Goal: Transaction & Acquisition: Purchase product/service

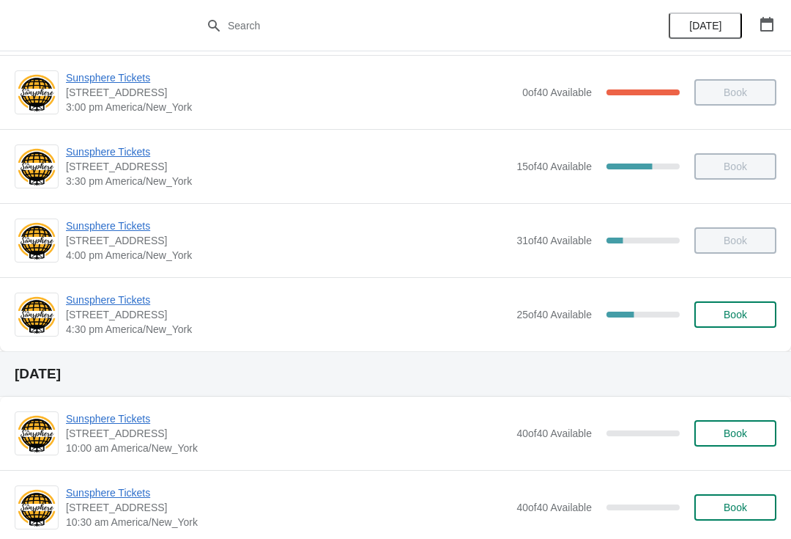
scroll to position [674, 0]
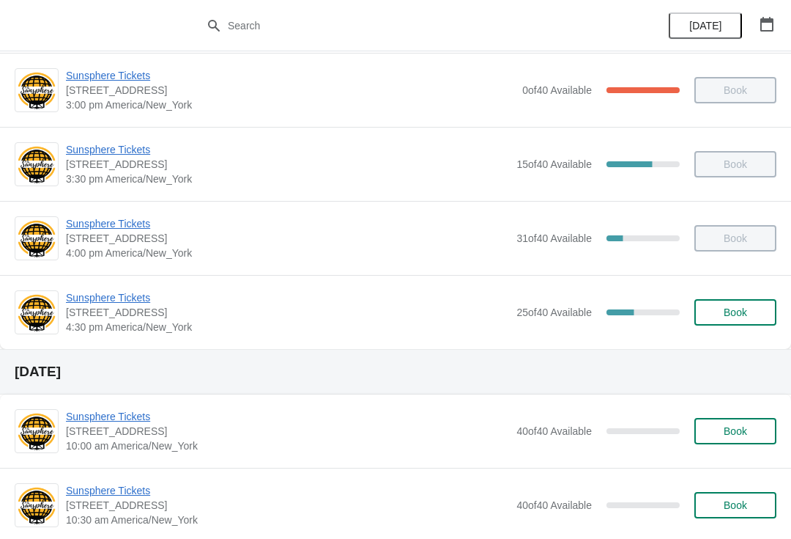
click at [694, 323] on div "Book" at bounding box center [728, 312] width 97 height 26
click at [749, 309] on span "Book" at bounding box center [736, 312] width 56 height 12
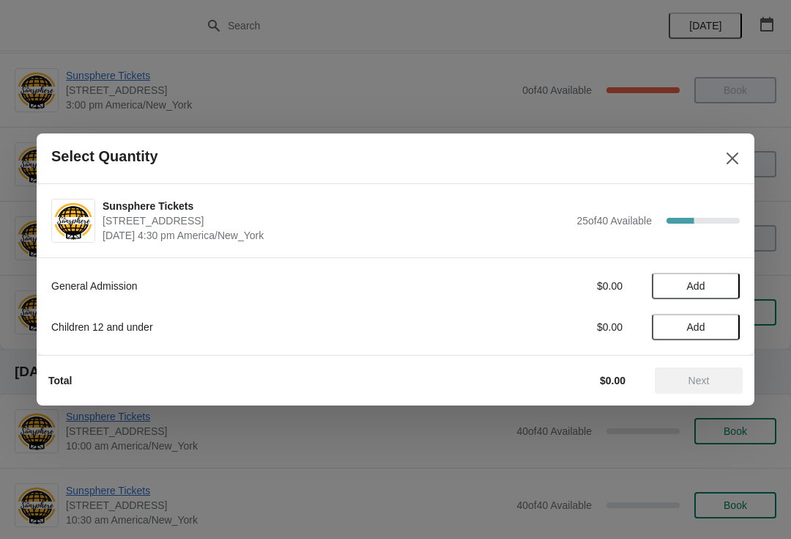
click at [718, 295] on button "Add" at bounding box center [696, 286] width 88 height 26
click at [727, 282] on icon at bounding box center [721, 285] width 15 height 15
click at [708, 381] on span "Next" at bounding box center [699, 380] width 21 height 12
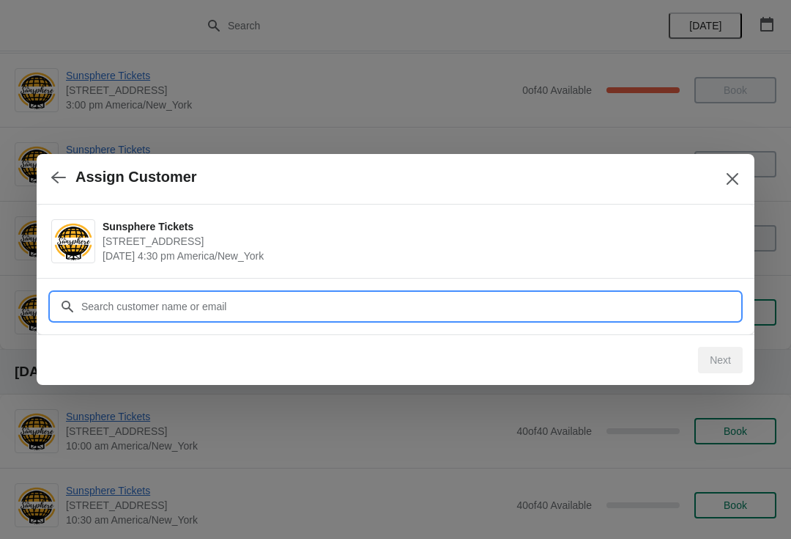
click at [670, 315] on input "Customer" at bounding box center [411, 306] width 660 height 26
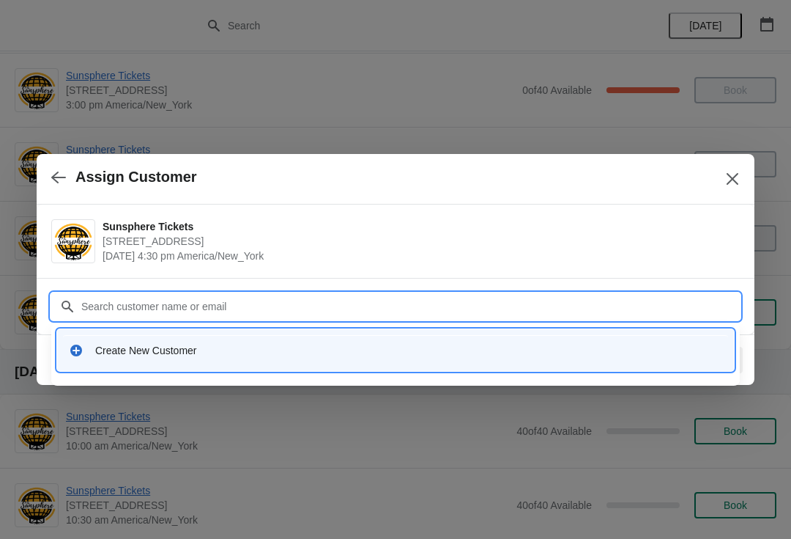
click at [457, 339] on div "Create New Customer" at bounding box center [395, 350] width 665 height 30
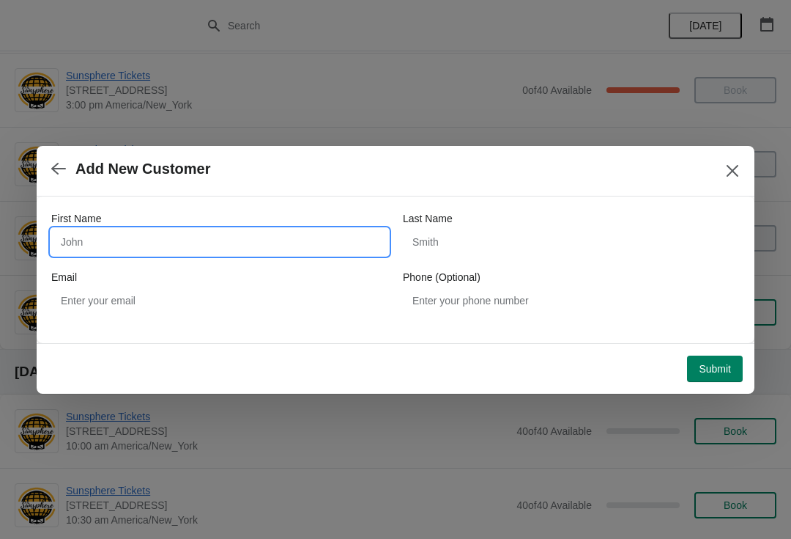
click at [255, 229] on input "First Name" at bounding box center [219, 242] width 337 height 26
type input "W"
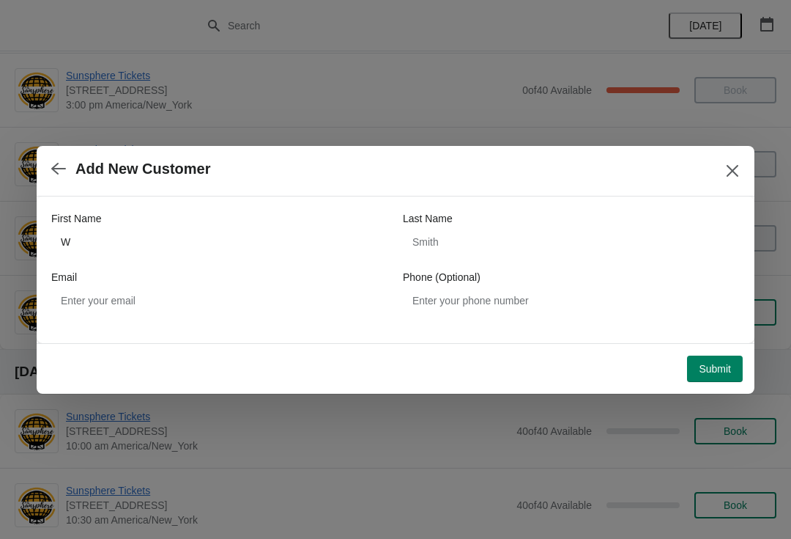
click at [723, 374] on span "Submit" at bounding box center [715, 369] width 32 height 12
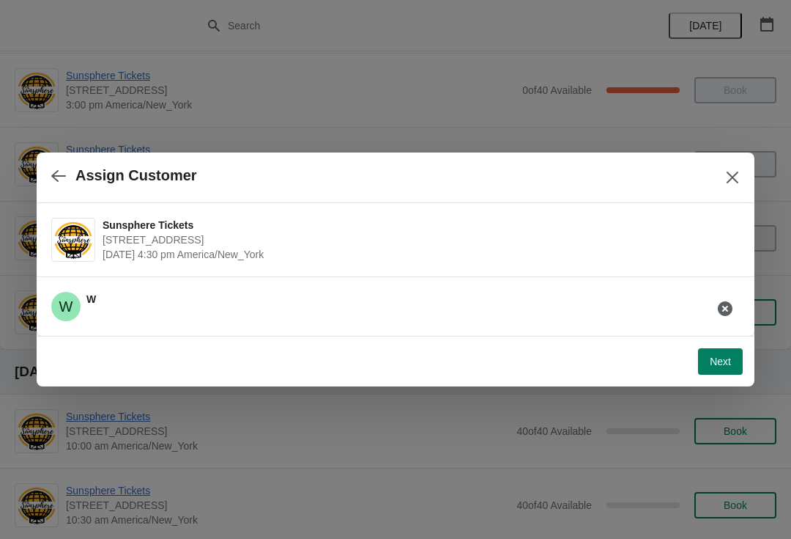
click at [731, 351] on button "Next" at bounding box center [720, 361] width 45 height 26
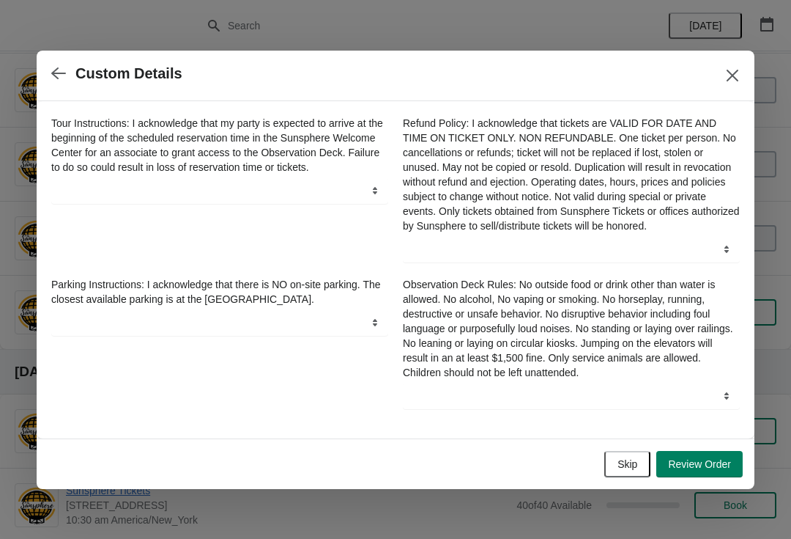
click at [637, 454] on div "Skip Review Order" at bounding box center [393, 461] width 701 height 32
click at [627, 470] on span "Skip" at bounding box center [628, 464] width 20 height 12
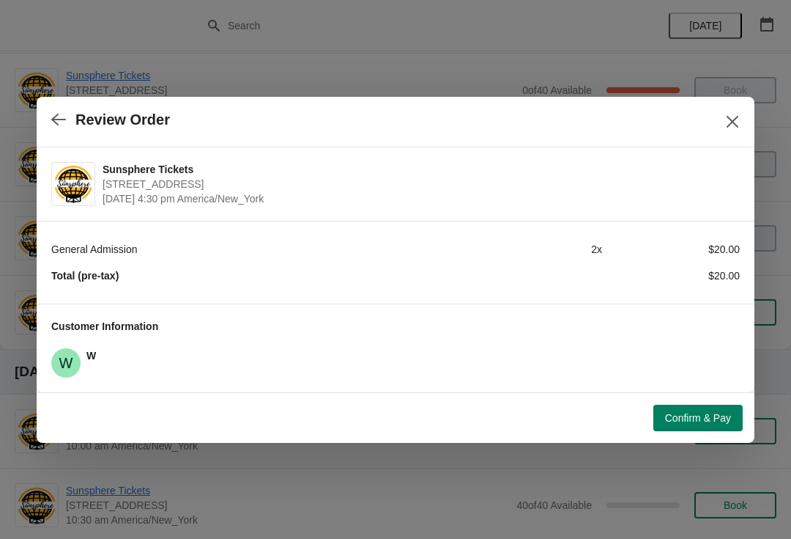
click at [703, 429] on button "Confirm & Pay" at bounding box center [698, 417] width 89 height 26
